Goal: Check status: Check status

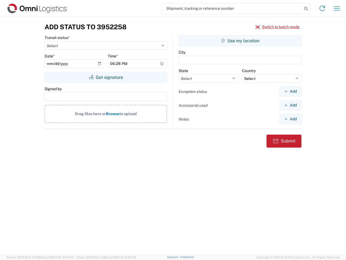
click at [232, 8] on input "search" at bounding box center [232, 8] width 140 height 10
click at [306, 9] on icon at bounding box center [306, 9] width 8 height 8
click at [322, 8] on icon at bounding box center [322, 8] width 9 height 9
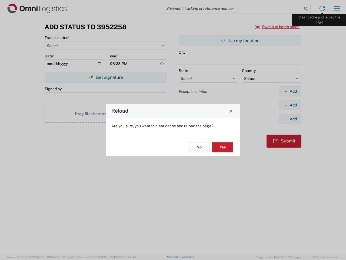
click at [337, 8] on div "Reload Are you sure, you want to clear cache and reload the page? No Yes" at bounding box center [173, 130] width 346 height 260
click at [278, 27] on div "Reload Are you sure, you want to clear cache and reload the page? No Yes" at bounding box center [173, 130] width 346 height 260
click at [106, 77] on div "Reload Are you sure, you want to clear cache and reload the page? No Yes" at bounding box center [173, 130] width 346 height 260
click at [240, 41] on div "Reload Are you sure, you want to clear cache and reload the page? No Yes" at bounding box center [173, 130] width 346 height 260
click at [290, 91] on div "Reload Are you sure, you want to clear cache and reload the page? No Yes" at bounding box center [173, 130] width 346 height 260
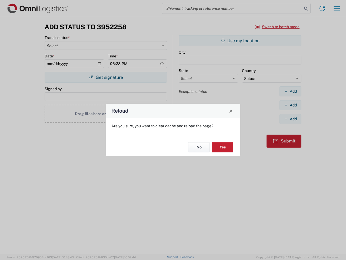
click at [290, 105] on div "Reload Are you sure, you want to clear cache and reload the page? No Yes" at bounding box center [173, 130] width 346 height 260
click at [290, 119] on div "Reload Are you sure, you want to clear cache and reload the page? No Yes" at bounding box center [173, 130] width 346 height 260
